Goal: Information Seeking & Learning: Learn about a topic

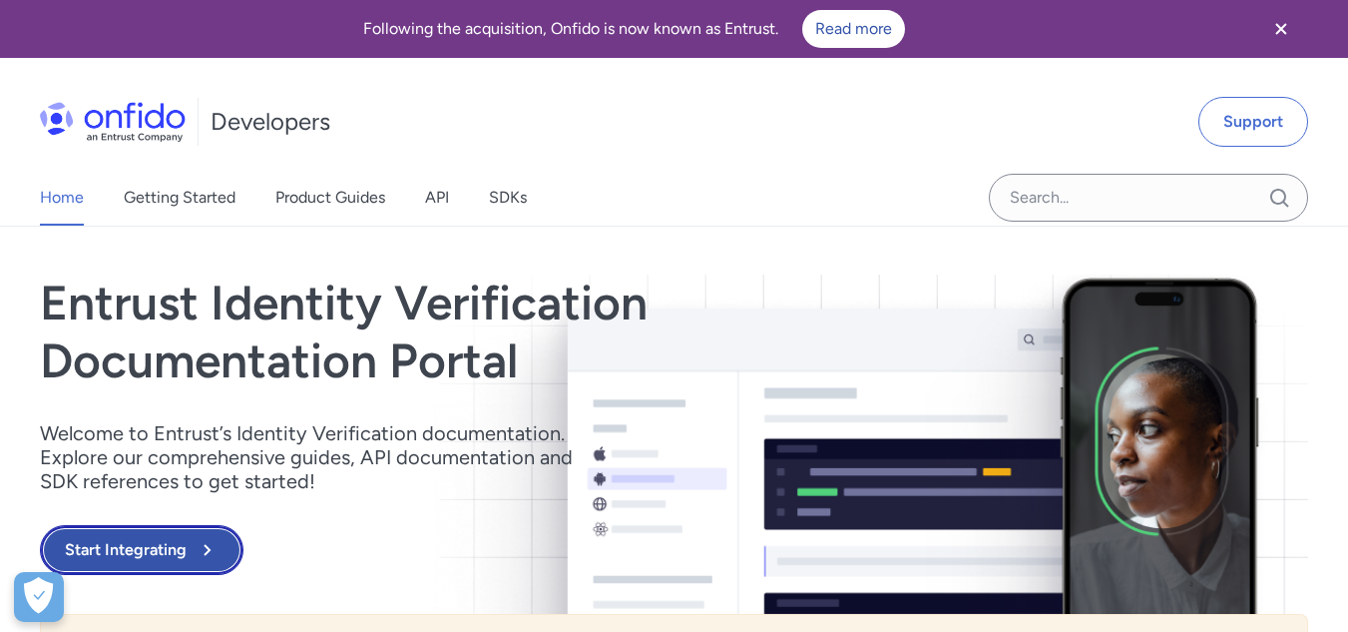
click at [216, 539] on icon at bounding box center [207, 550] width 24 height 24
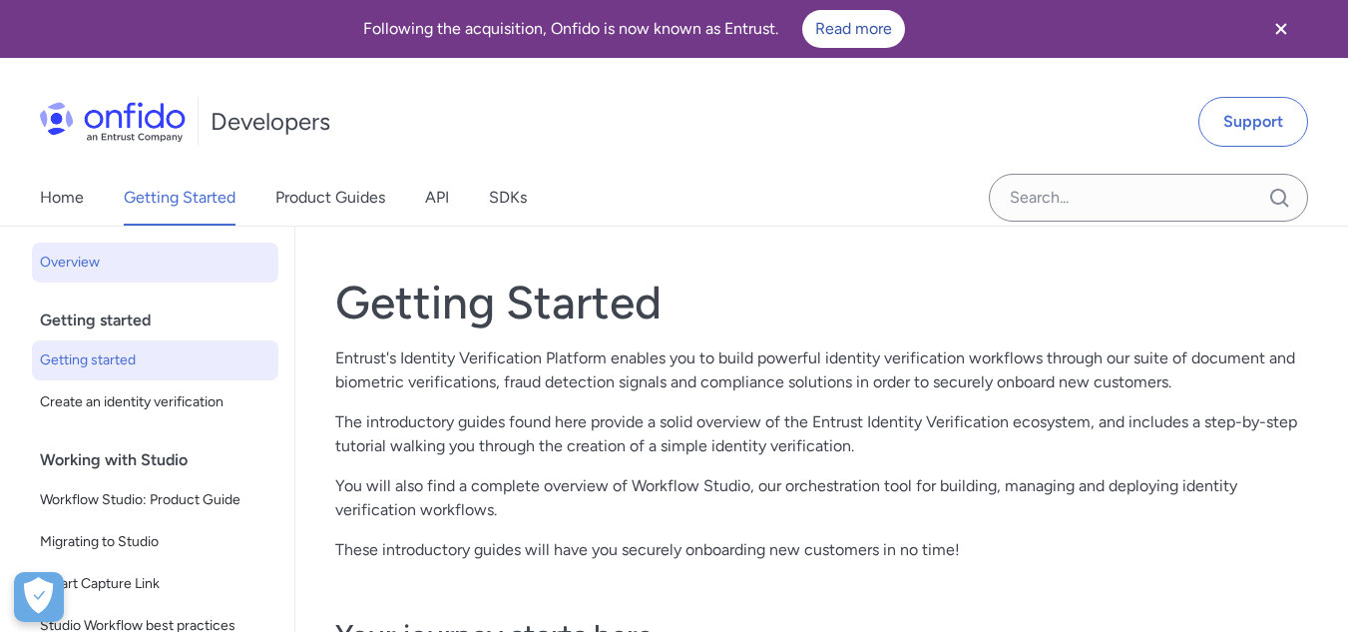
click at [152, 357] on span "Getting started" at bounding box center [155, 360] width 231 height 24
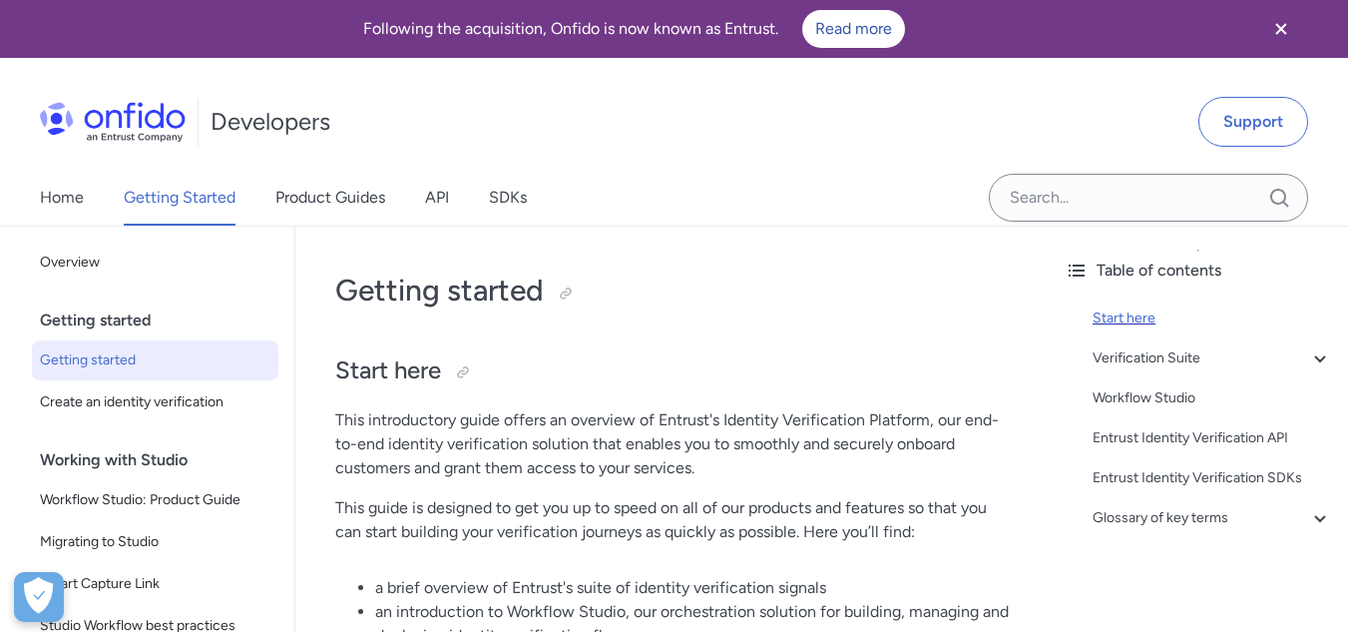
click at [1131, 316] on div "Start here" at bounding box center [1212, 318] width 239 height 24
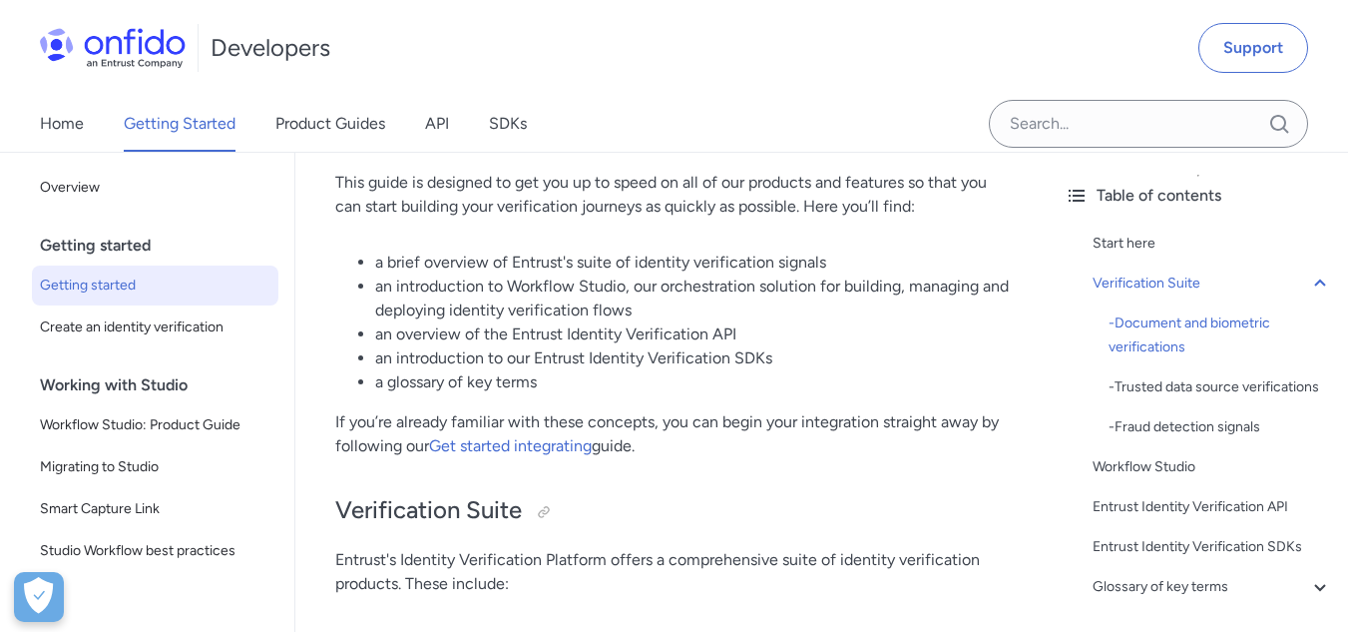
scroll to position [227, 0]
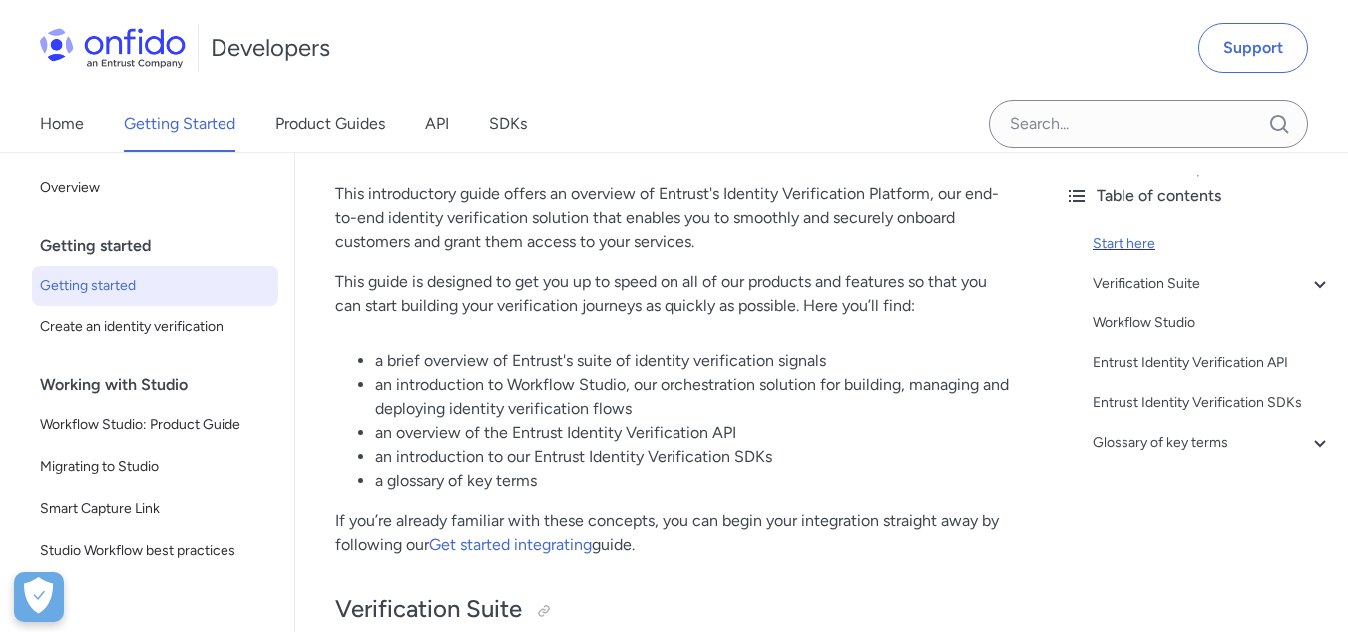
click at [1131, 239] on div "Start here" at bounding box center [1212, 244] width 239 height 24
click at [1127, 234] on div "Start here" at bounding box center [1212, 244] width 239 height 24
click at [1125, 241] on div "Start here" at bounding box center [1212, 244] width 239 height 24
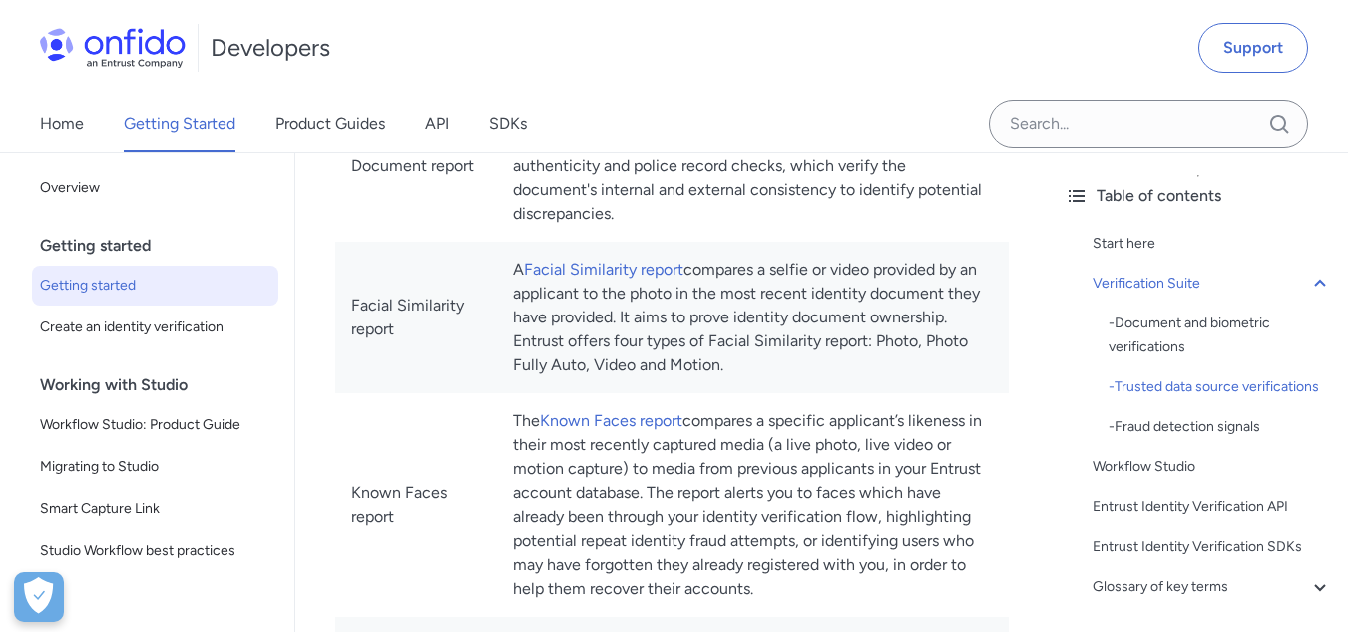
scroll to position [892, 0]
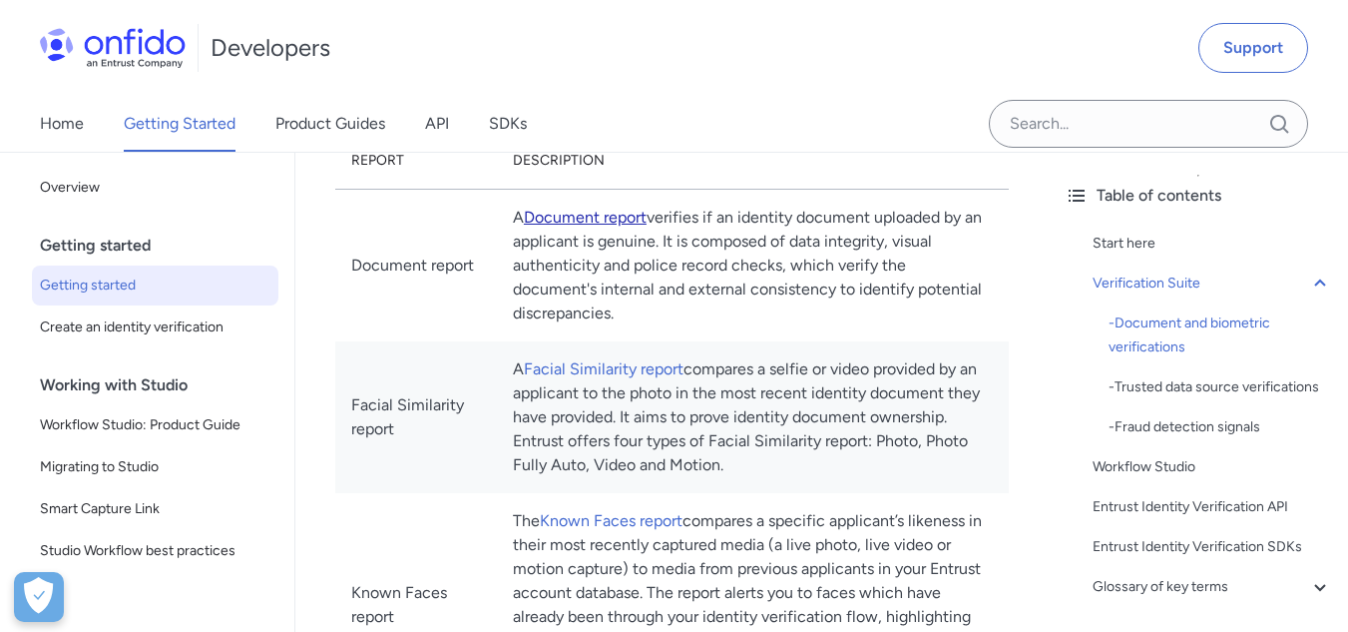
click at [647, 217] on link "Document report" at bounding box center [585, 217] width 123 height 19
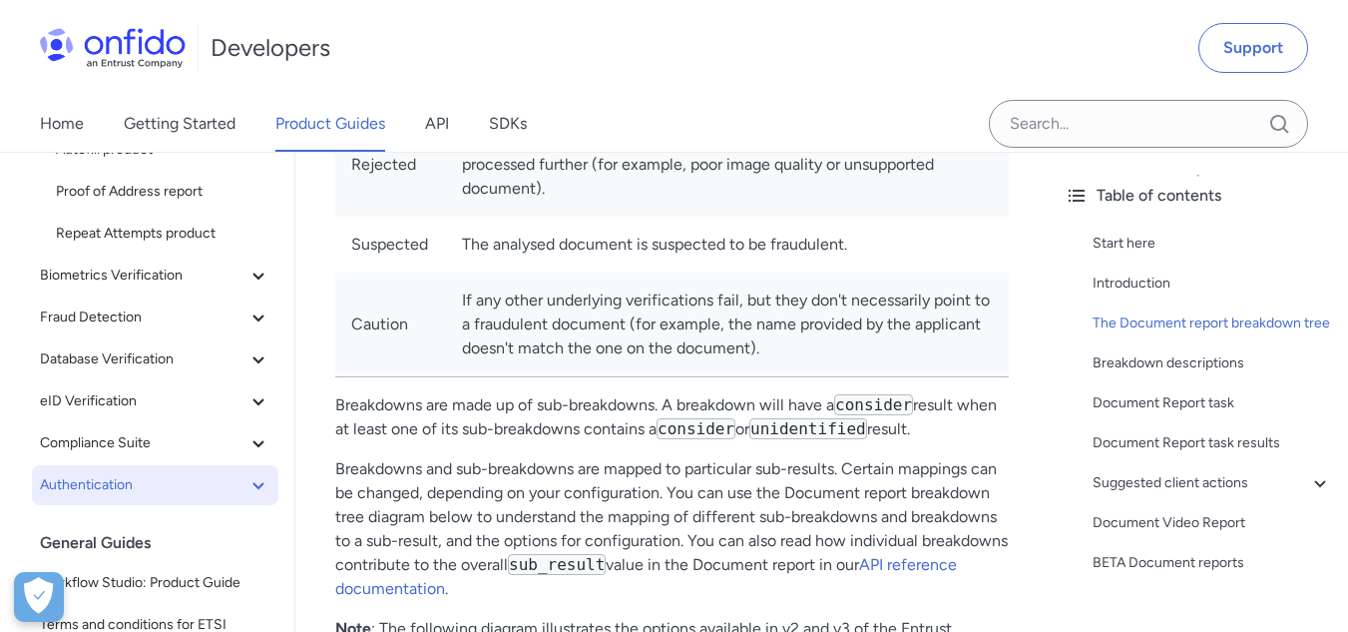
scroll to position [332, 0]
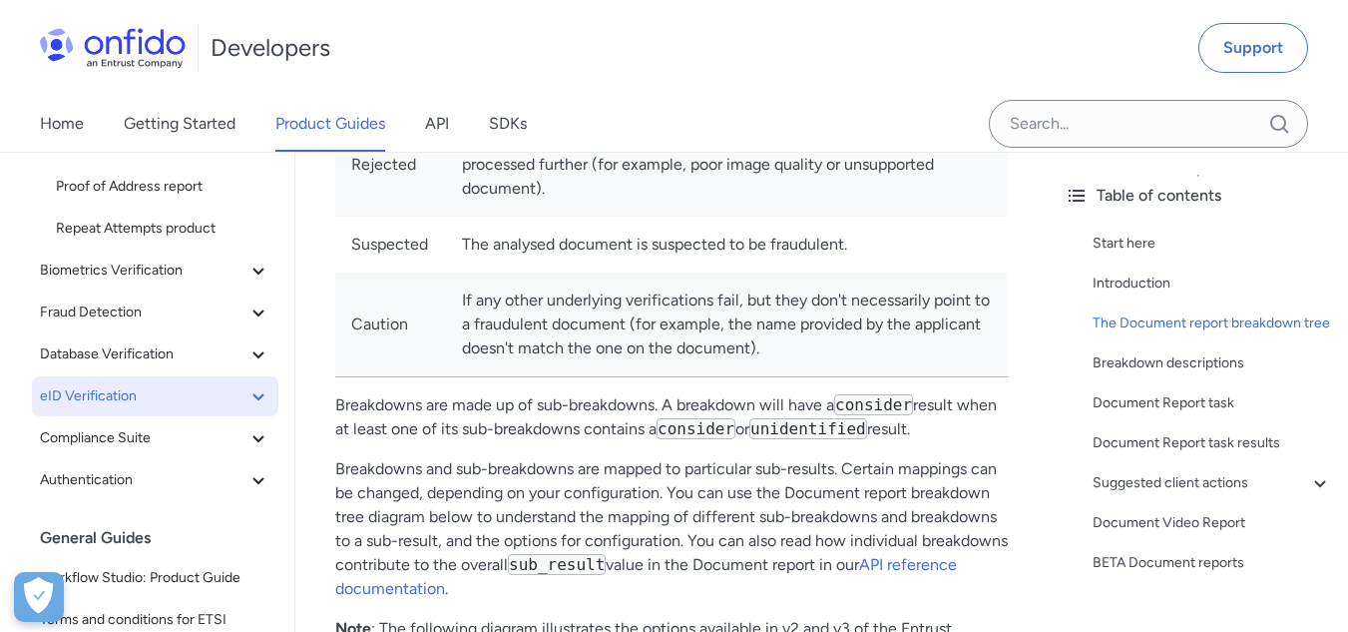
click at [157, 387] on span "eID Verification" at bounding box center [143, 396] width 207 height 24
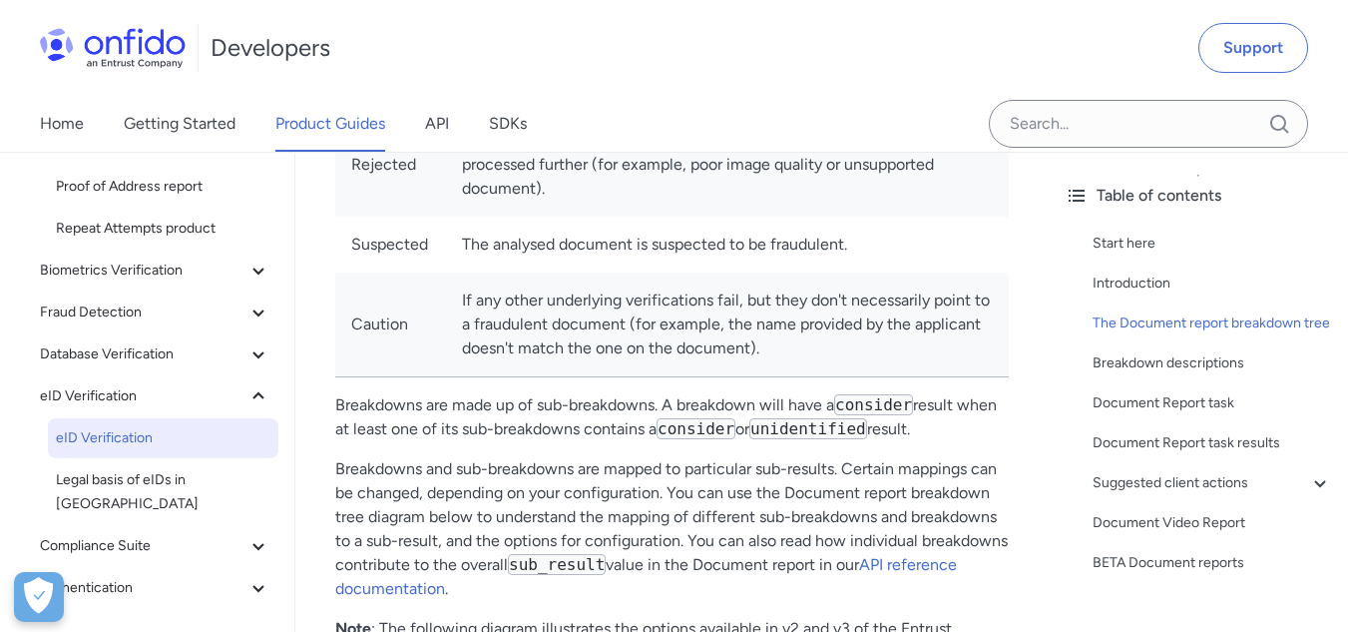
click at [165, 452] on link "eID Verification" at bounding box center [163, 438] width 231 height 40
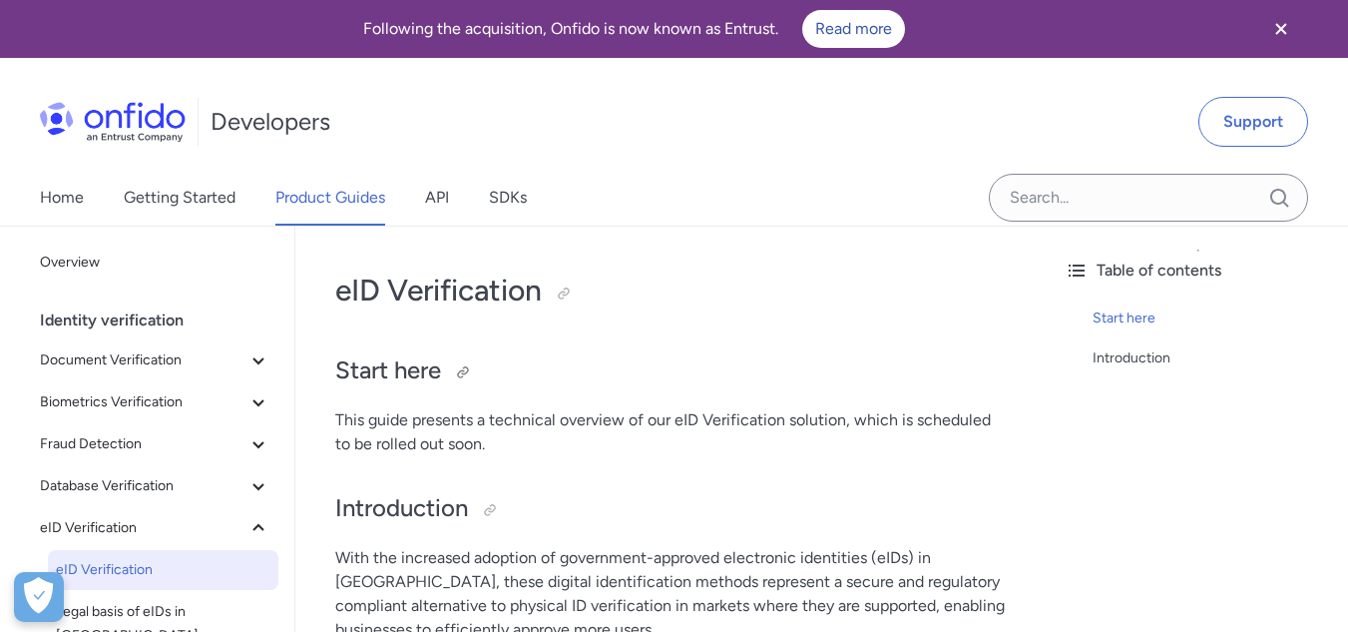
click at [439, 370] on h2 "Start here" at bounding box center [672, 371] width 674 height 34
click at [467, 364] on div at bounding box center [463, 372] width 16 height 16
click at [484, 377] on div "Link copied!" at bounding box center [515, 372] width 70 height 32
click at [424, 378] on h2 "Start here" at bounding box center [672, 371] width 674 height 34
click at [1131, 313] on div "Start here" at bounding box center [1212, 318] width 239 height 24
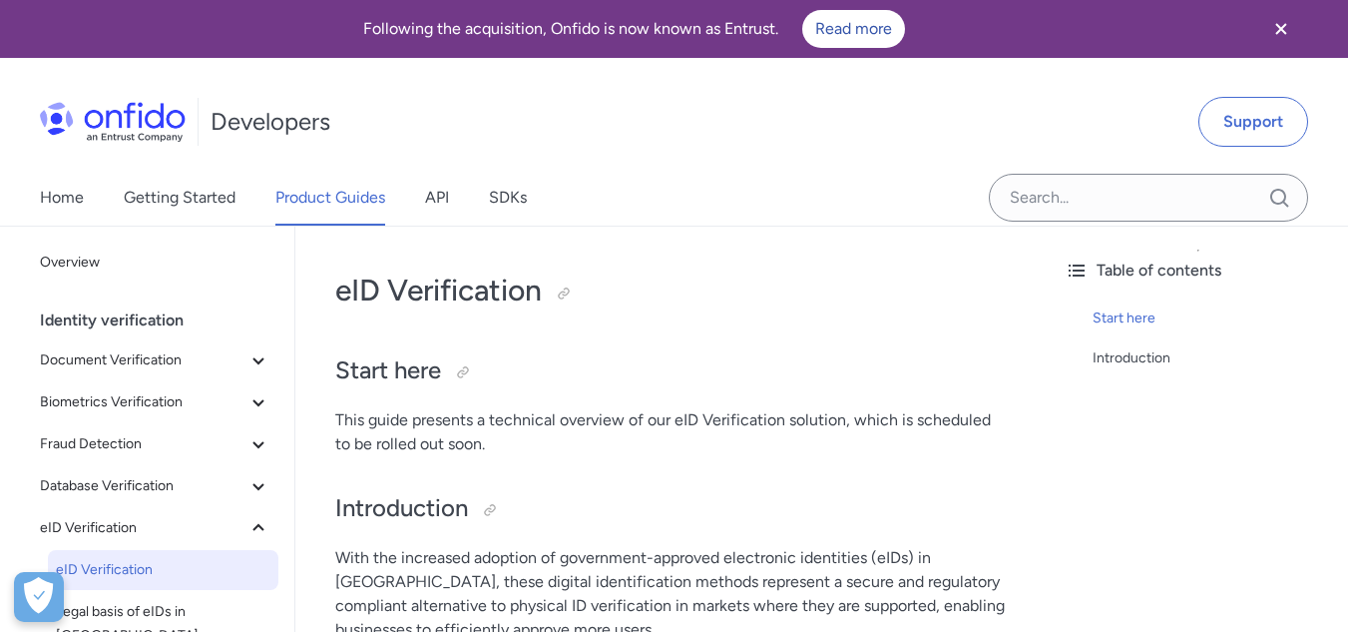
scroll to position [227, 0]
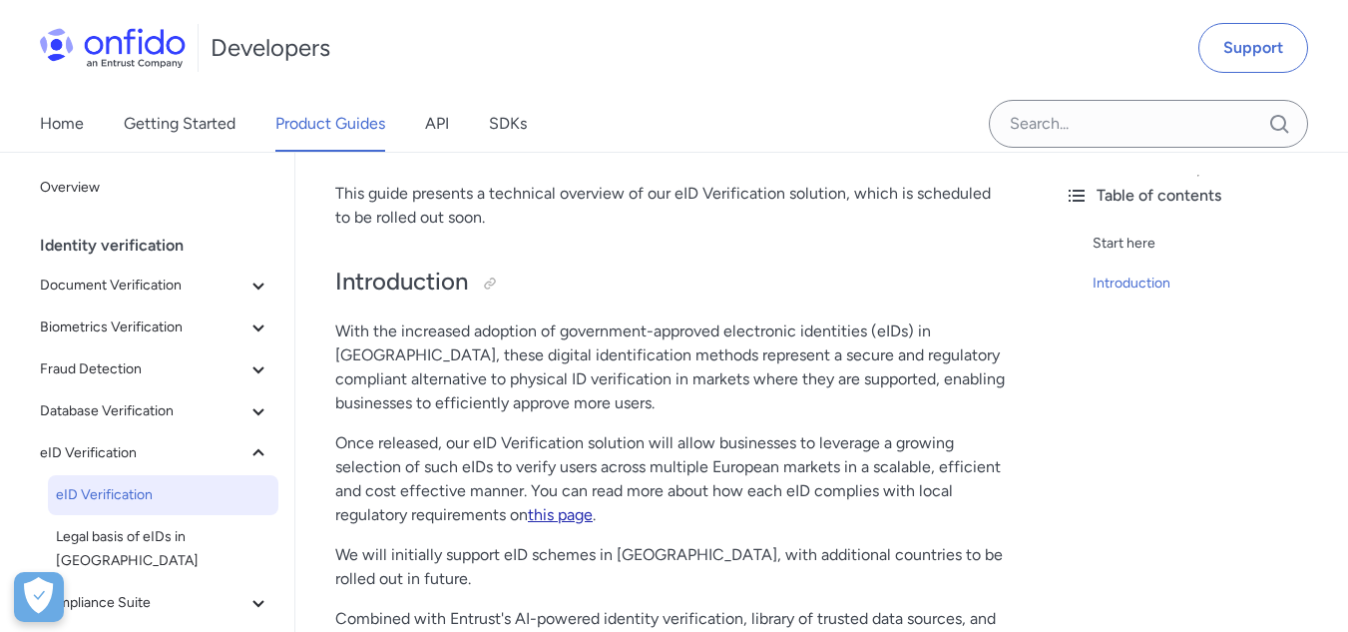
click at [568, 505] on link "this page" at bounding box center [560, 514] width 65 height 19
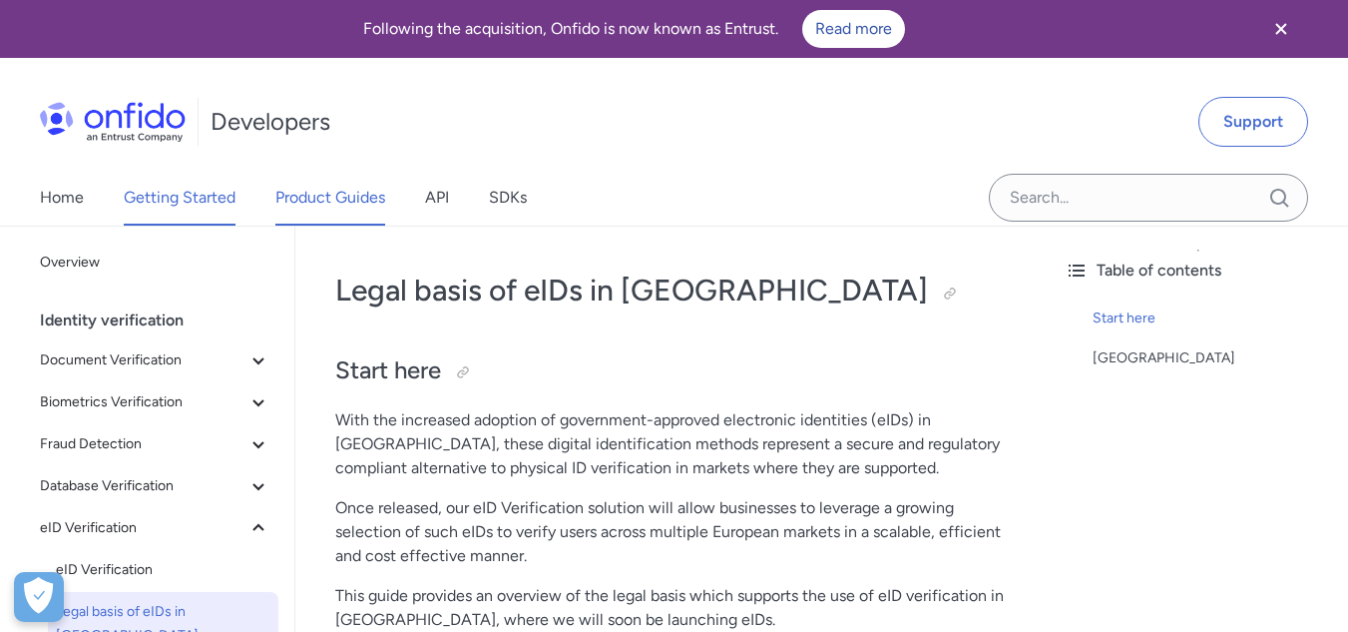
click at [154, 196] on link "Getting Started" at bounding box center [180, 198] width 112 height 56
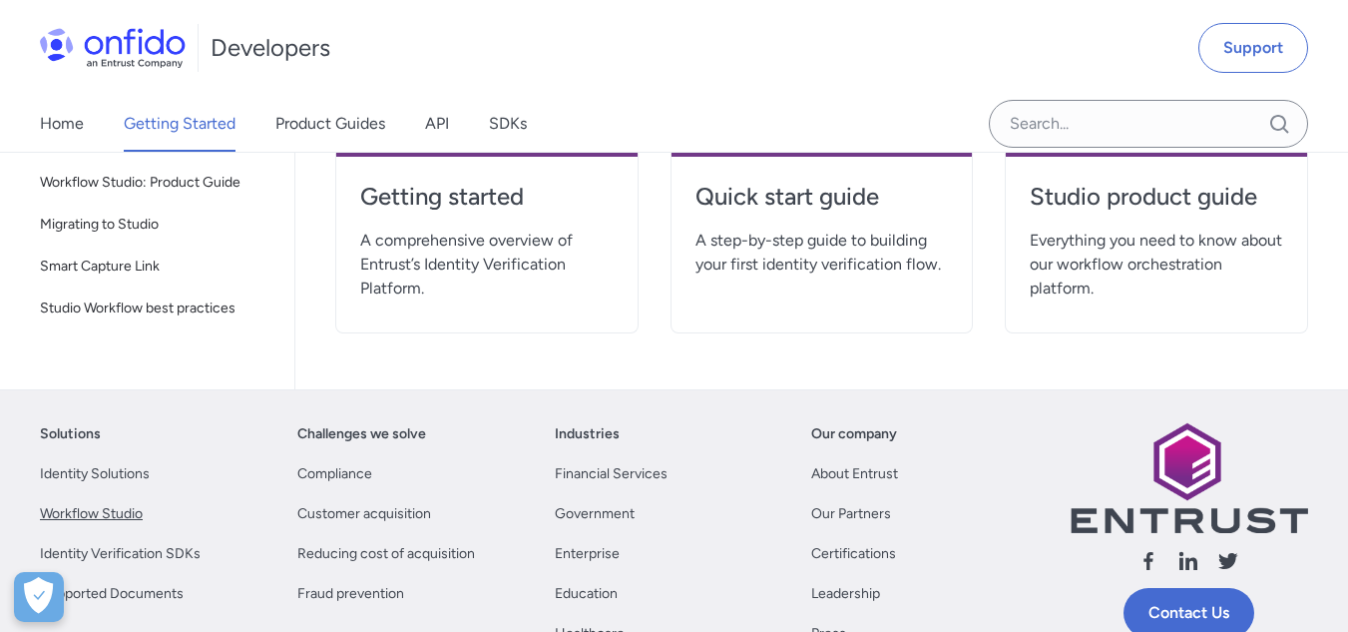
scroll to position [910, 0]
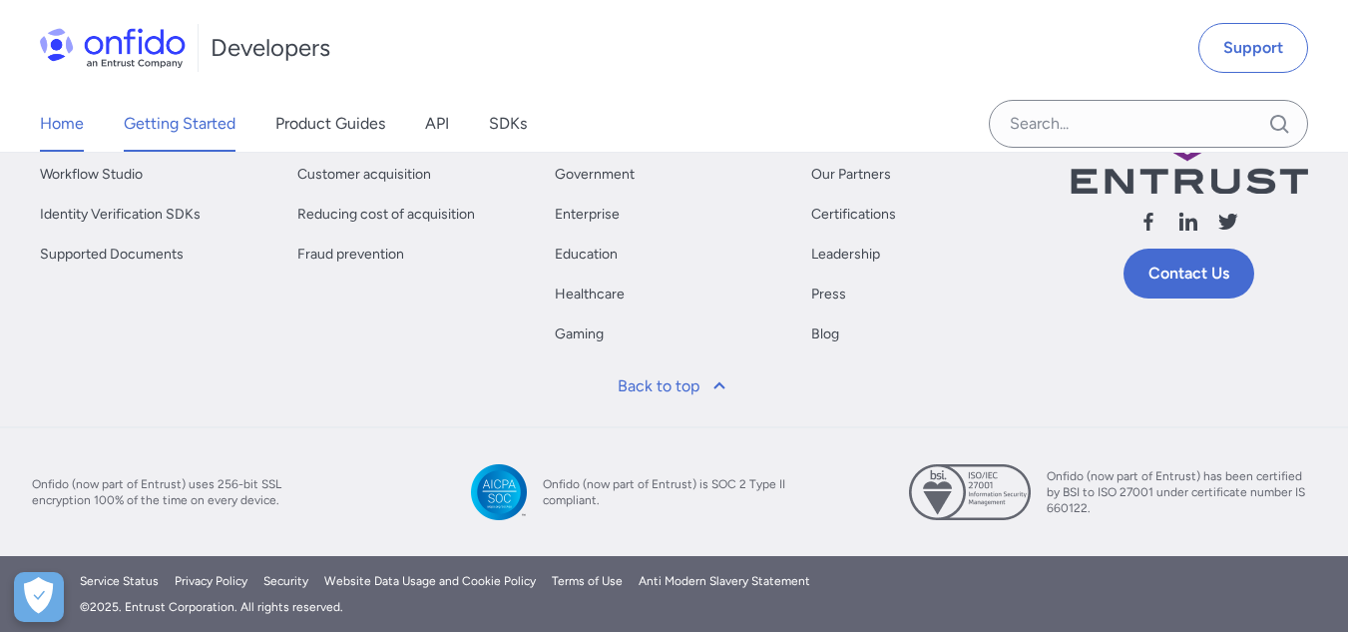
click at [65, 136] on link "Home" at bounding box center [62, 124] width 44 height 56
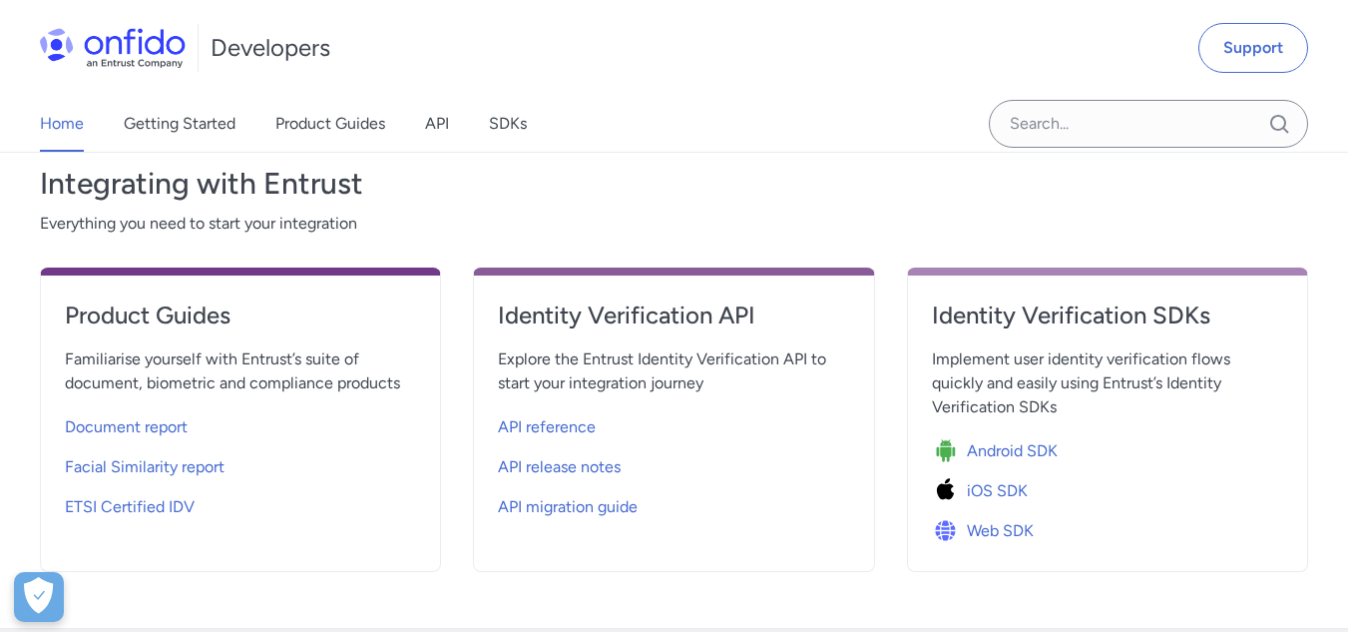
scroll to position [666, 0]
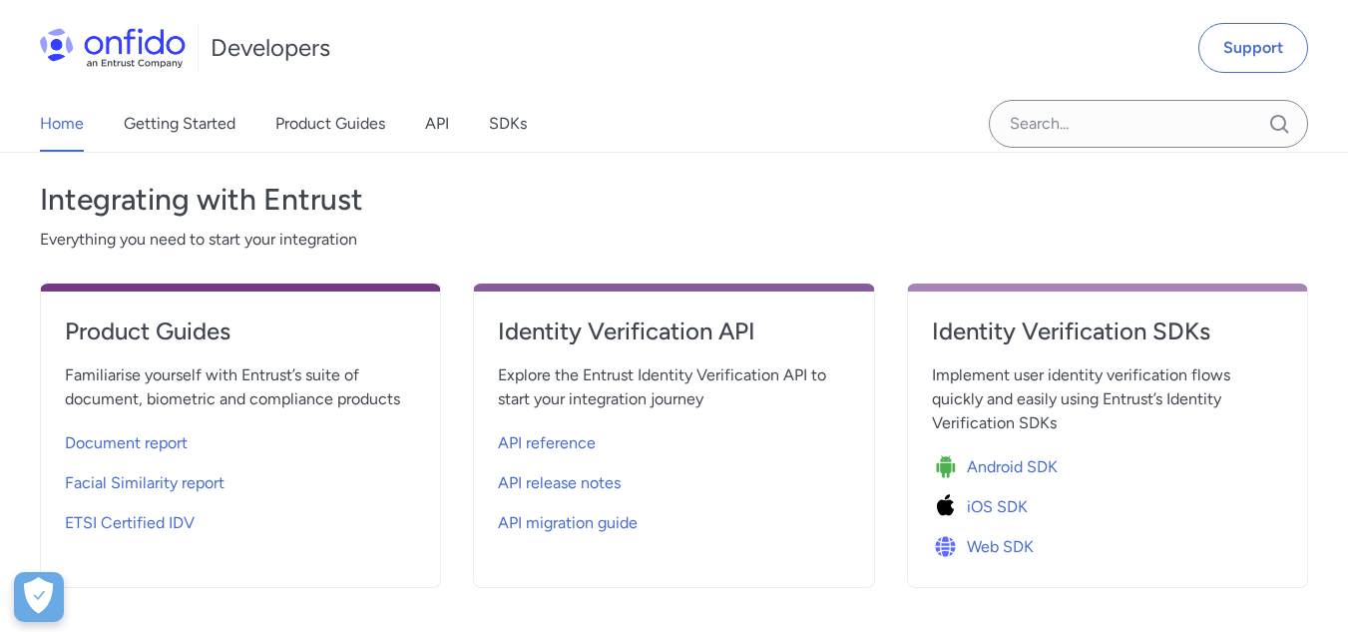
scroll to position [910, 0]
